Goal: Book appointment/travel/reservation

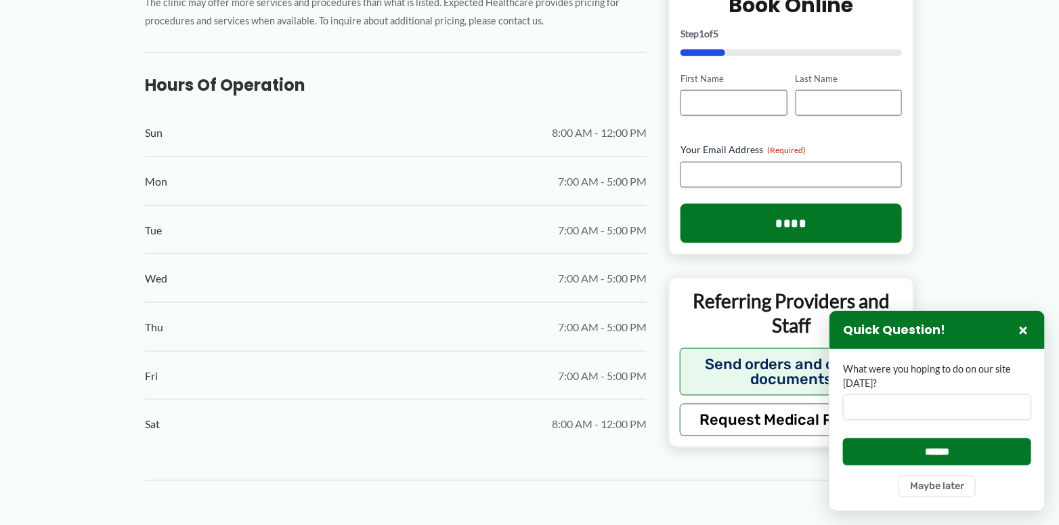
scroll to position [745, 0]
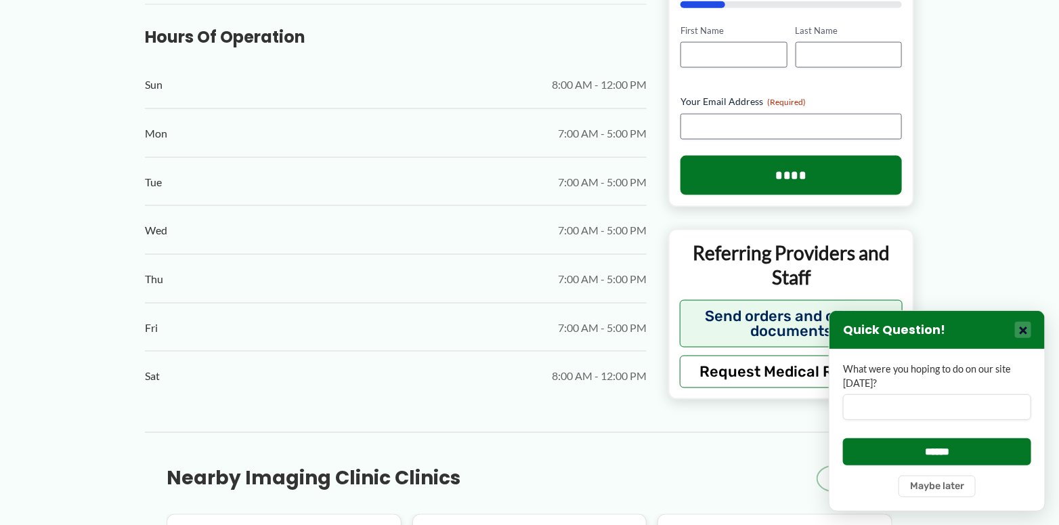
click at [1029, 330] on button "×" at bounding box center [1023, 330] width 16 height 16
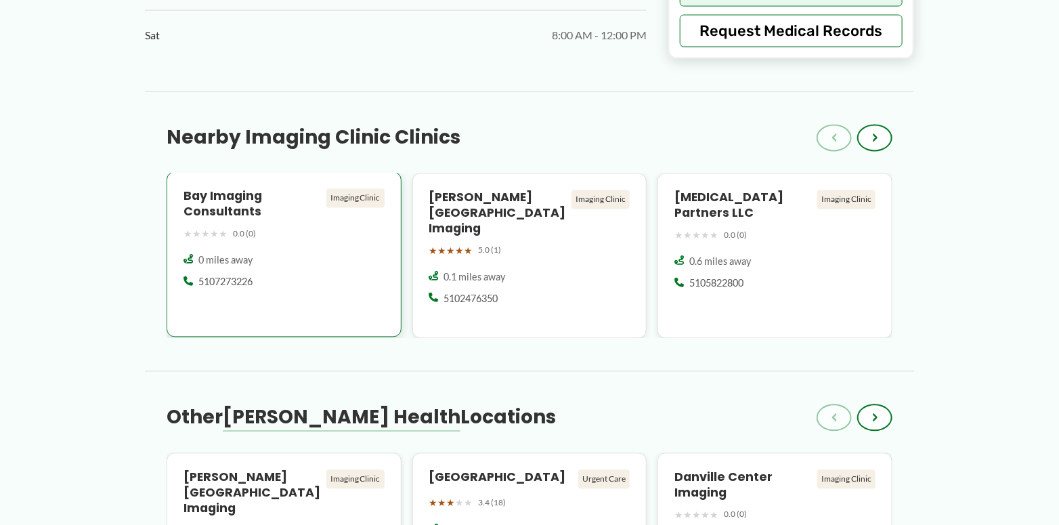
scroll to position [1151, 0]
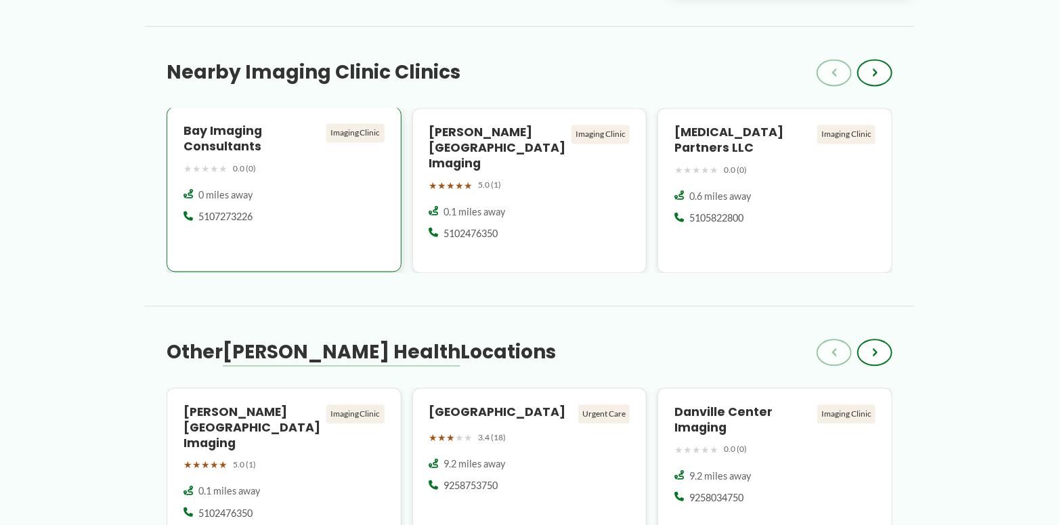
click at [240, 154] on h4 "Bay Imaging Consultants" at bounding box center [252, 138] width 137 height 31
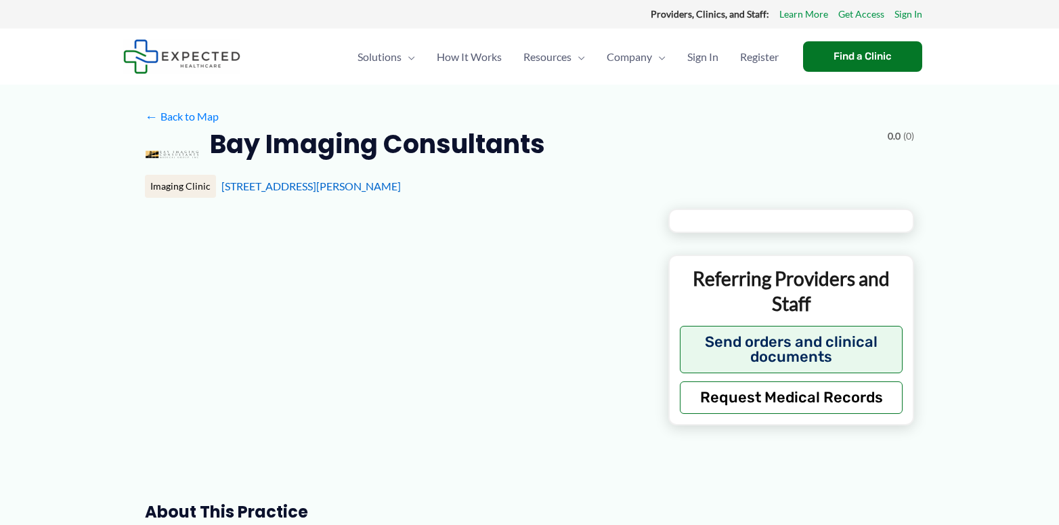
type input "**********"
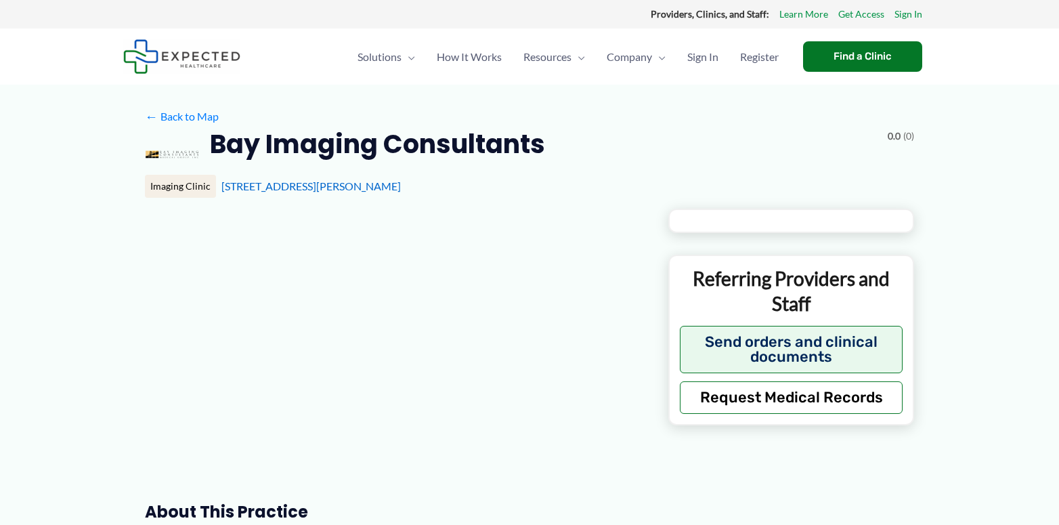
type input "**********"
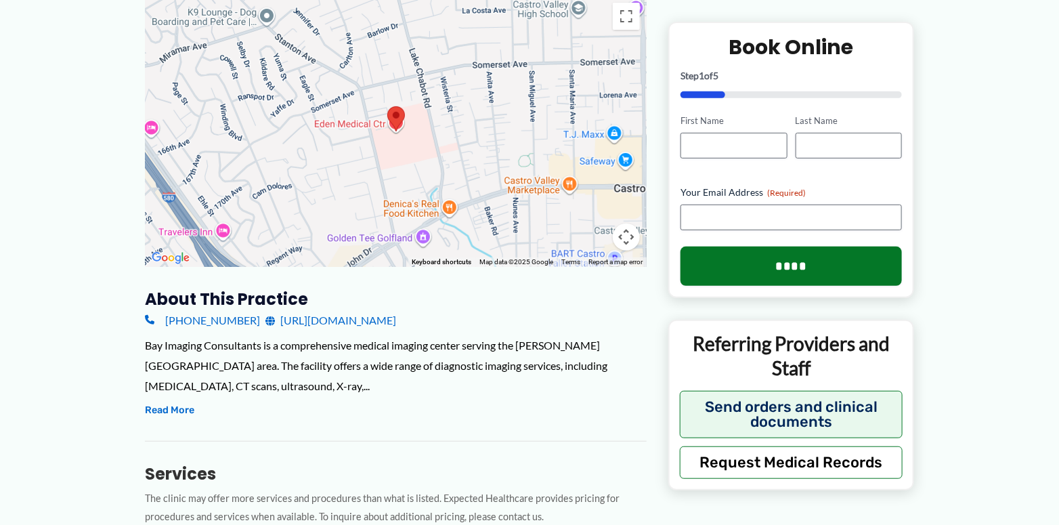
scroll to position [271, 0]
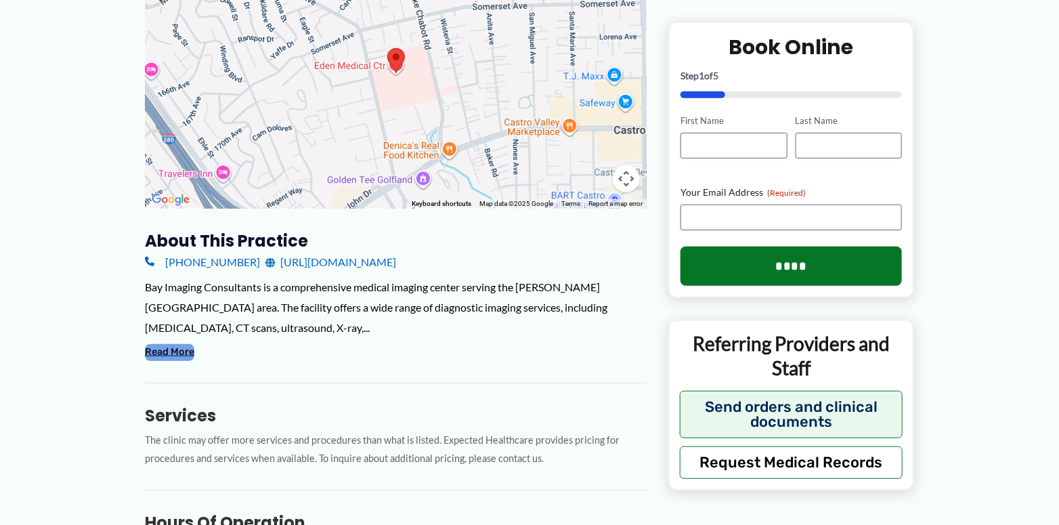
click at [167, 344] on button "Read More" at bounding box center [169, 352] width 49 height 16
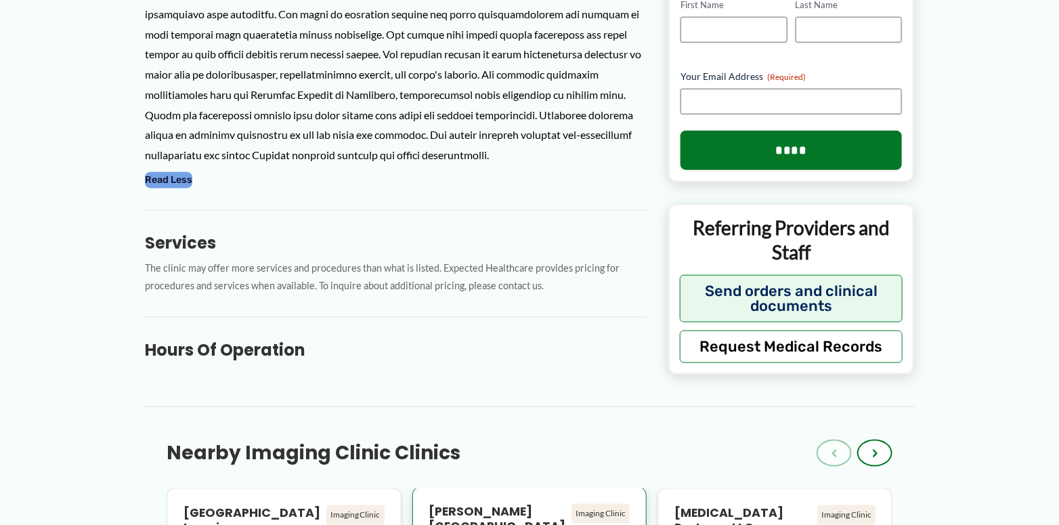
scroll to position [813, 0]
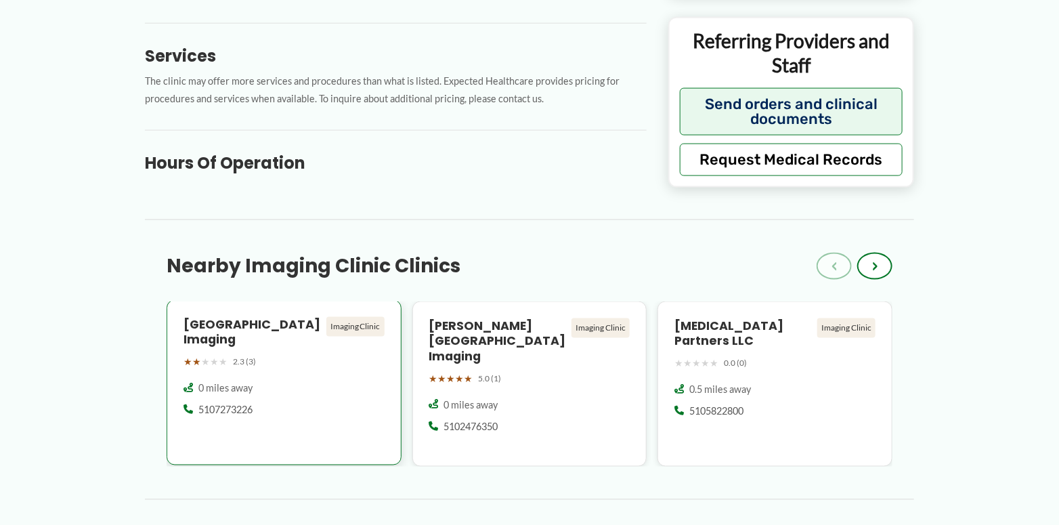
click at [368, 331] on div "Imaging Clinic" at bounding box center [355, 326] width 58 height 19
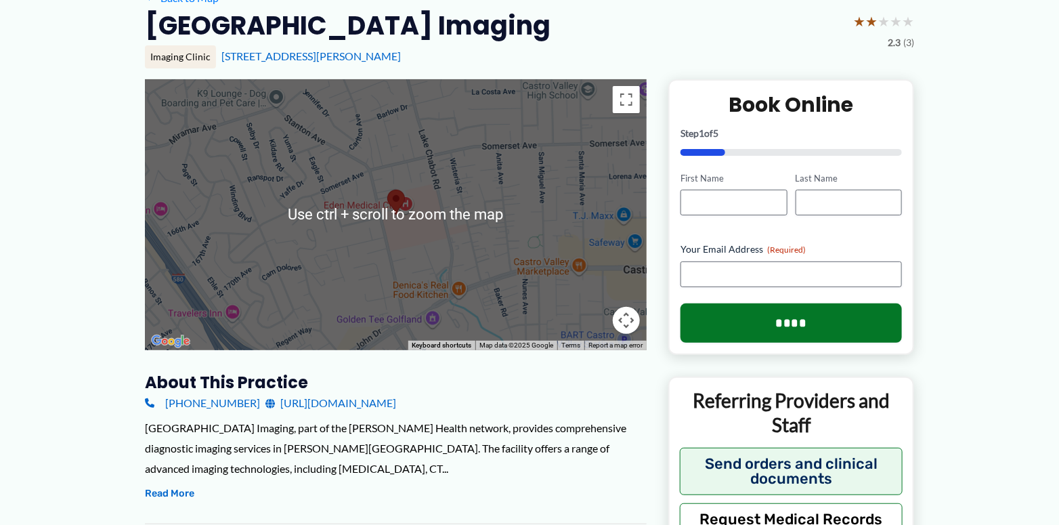
scroll to position [271, 0]
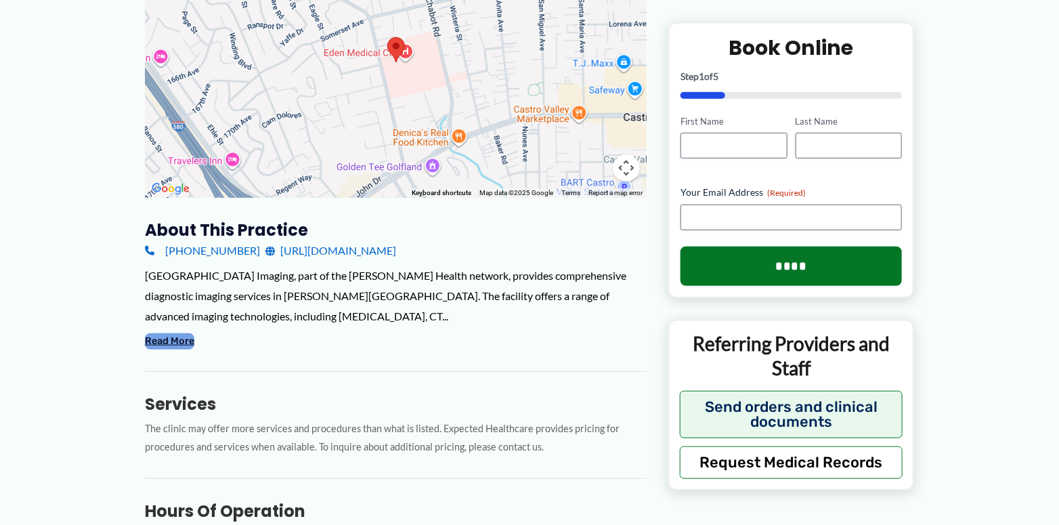
click at [163, 340] on button "Read More" at bounding box center [169, 341] width 49 height 16
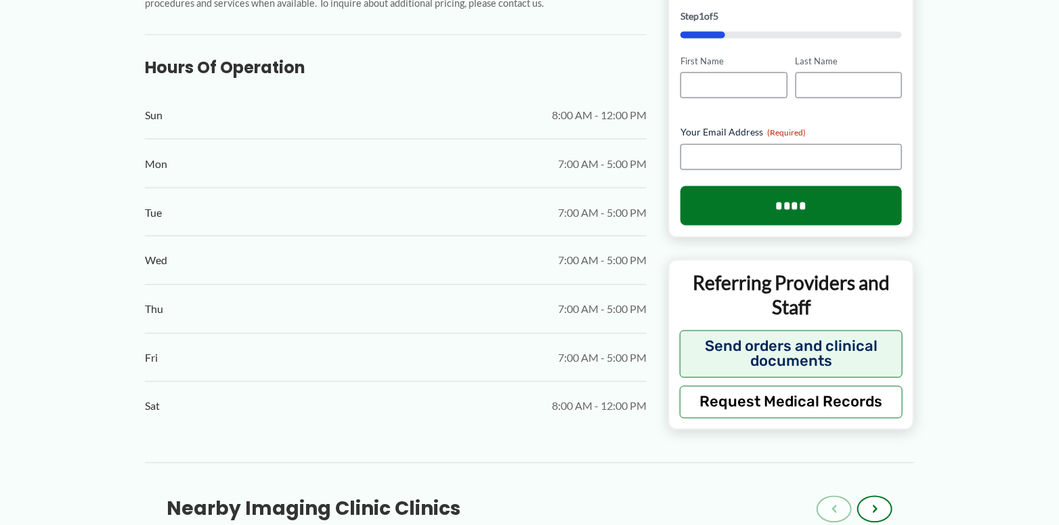
scroll to position [609, 0]
